Goal: Task Accomplishment & Management: Complete application form

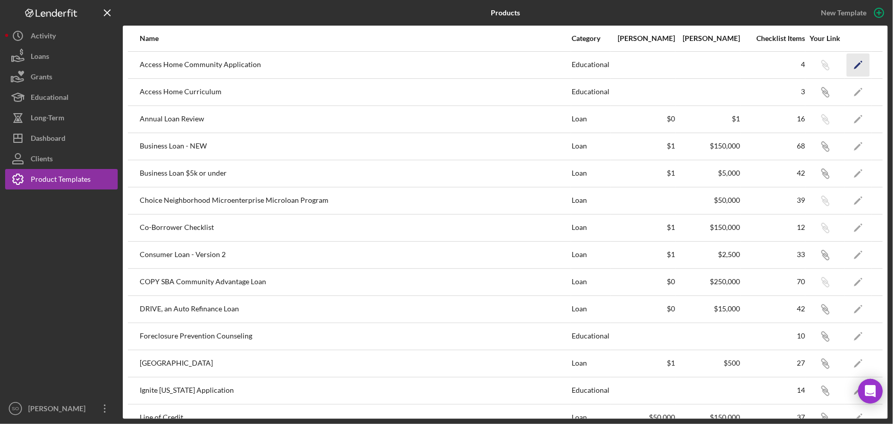
click at [849, 62] on icon "Icon/Edit" at bounding box center [858, 64] width 23 height 23
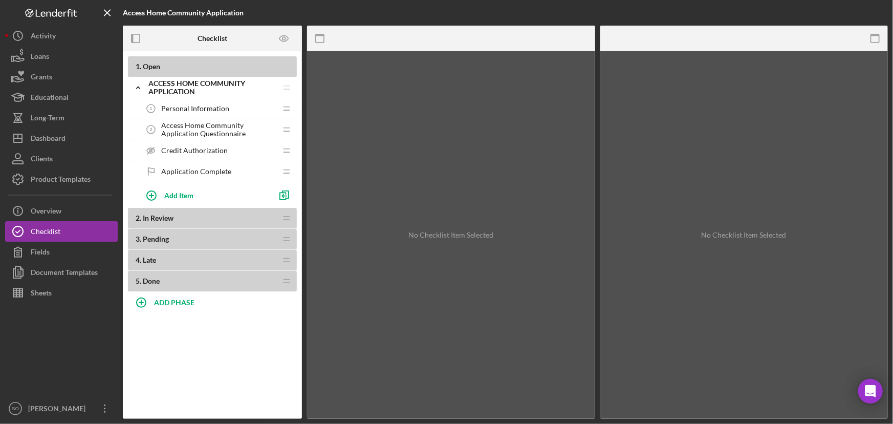
click at [187, 107] on span "Personal Information" at bounding box center [195, 108] width 68 height 8
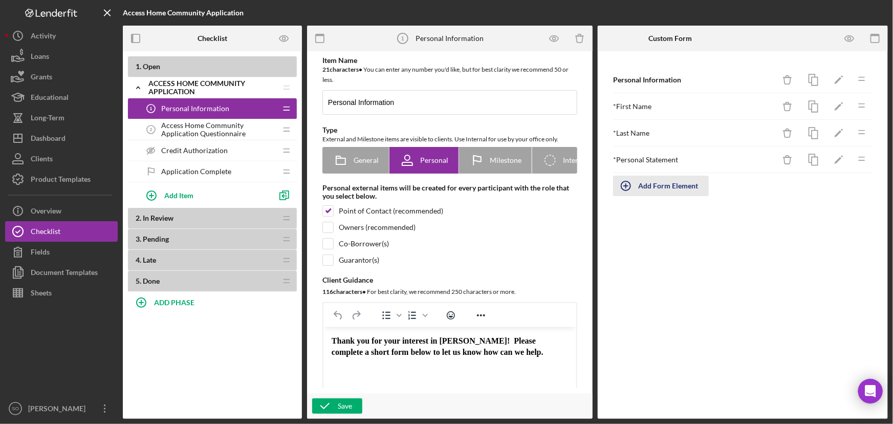
click at [662, 190] on div "Add Form Element" at bounding box center [669, 186] width 60 height 20
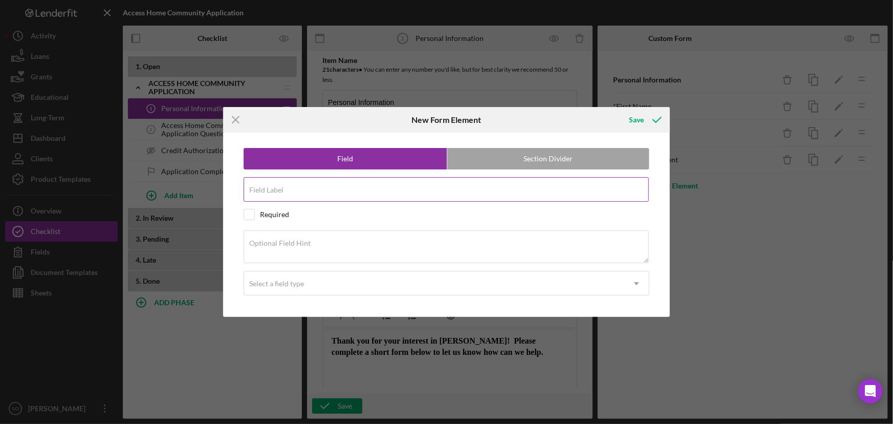
click at [289, 193] on input "Field Label" at bounding box center [446, 189] width 405 height 25
type input "Phone number"
click at [250, 212] on input "checkbox" at bounding box center [249, 214] width 10 height 10
checkbox input "true"
click at [274, 256] on textarea "Optional Field Hint" at bounding box center [446, 246] width 405 height 33
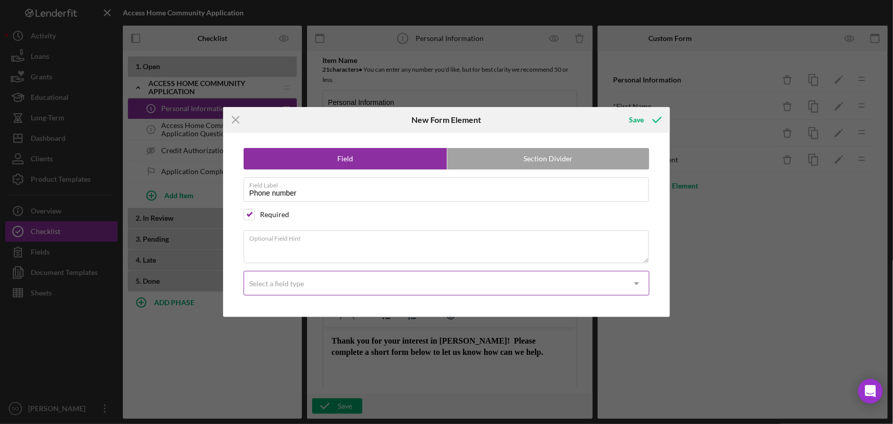
click at [280, 278] on div "Select a field type" at bounding box center [434, 284] width 380 height 24
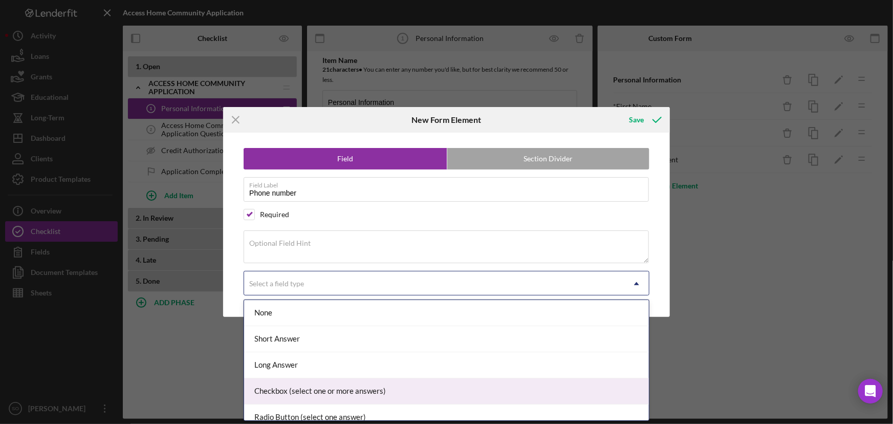
scroll to position [139, 0]
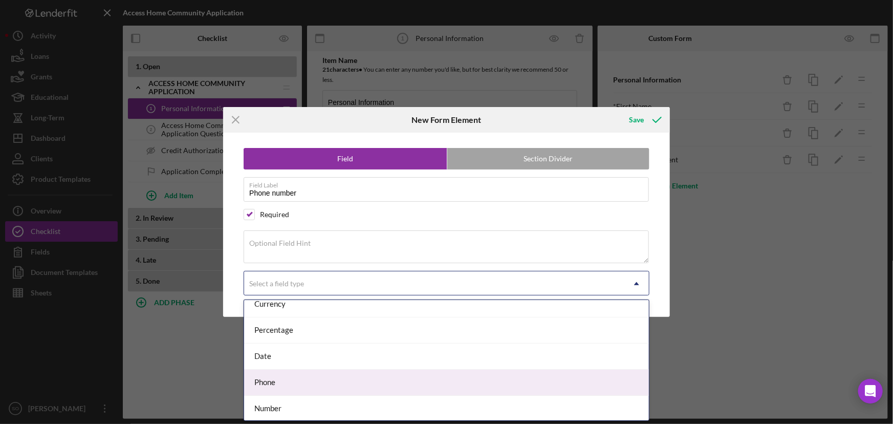
click at [318, 385] on div "Phone" at bounding box center [446, 383] width 405 height 26
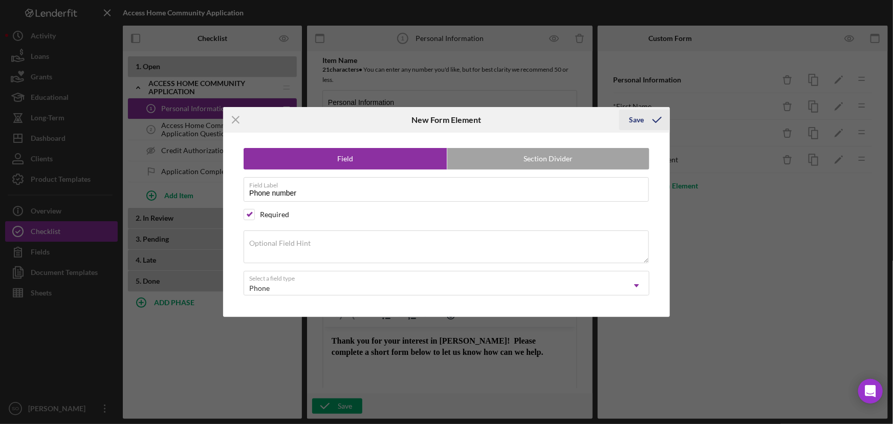
click at [640, 122] on div "Save" at bounding box center [637, 120] width 15 height 20
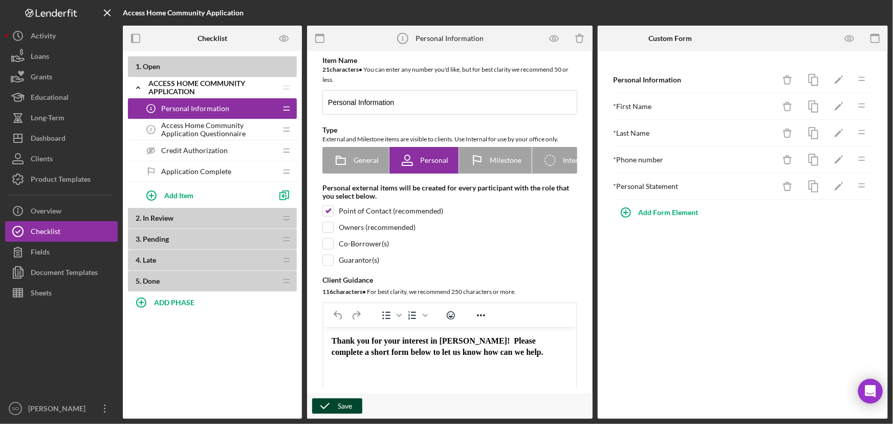
click at [341, 403] on div "Save" at bounding box center [345, 405] width 14 height 15
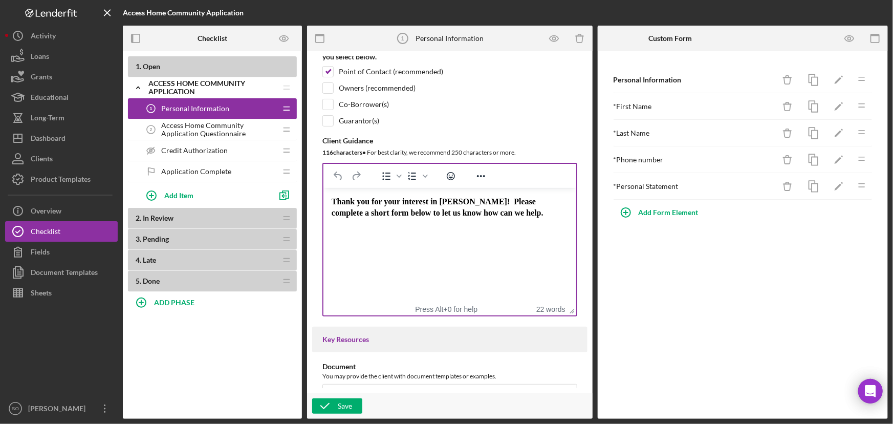
click at [409, 217] on span "Thank you for your interest in [PERSON_NAME]! Please complete a short form belo…" at bounding box center [437, 207] width 212 height 20
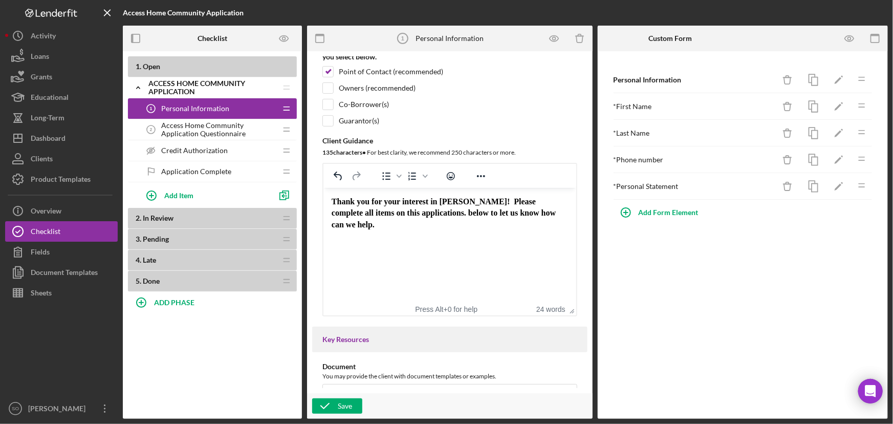
drag, startPoint x: 392, startPoint y: 225, endPoint x: 465, endPoint y: 218, distance: 73.5
click at [465, 218] on div "Thank you for your interest in [PERSON_NAME]! Please complete all items on this…" at bounding box center [449, 213] width 236 height 34
click at [340, 409] on div "Save" at bounding box center [345, 405] width 14 height 15
